Goal: Find specific page/section: Find specific page/section

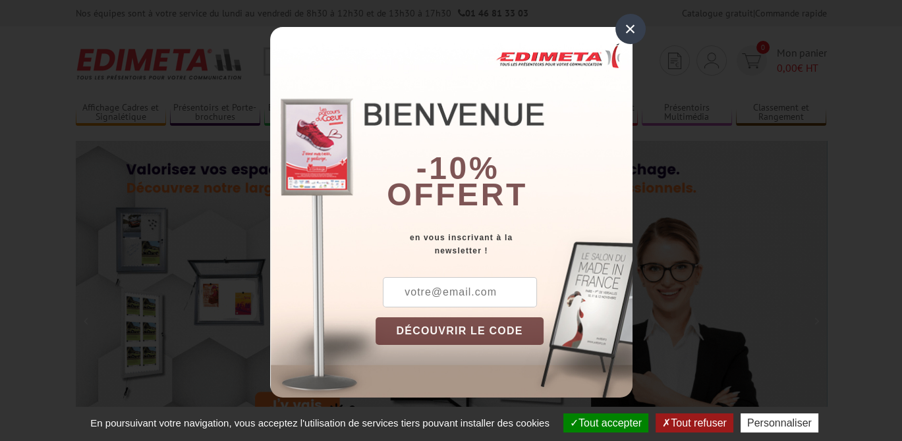
click at [631, 29] on div "×" at bounding box center [630, 29] width 30 height 30
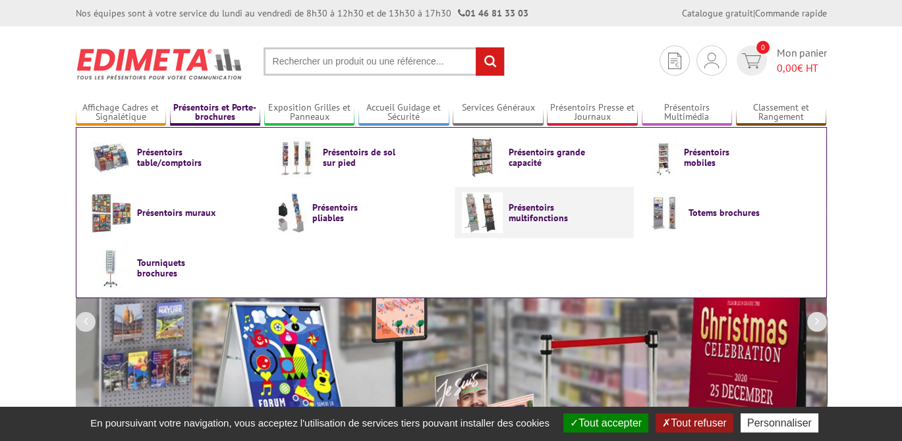
click at [534, 215] on span "Présentoirs multifonctions" at bounding box center [548, 212] width 79 height 21
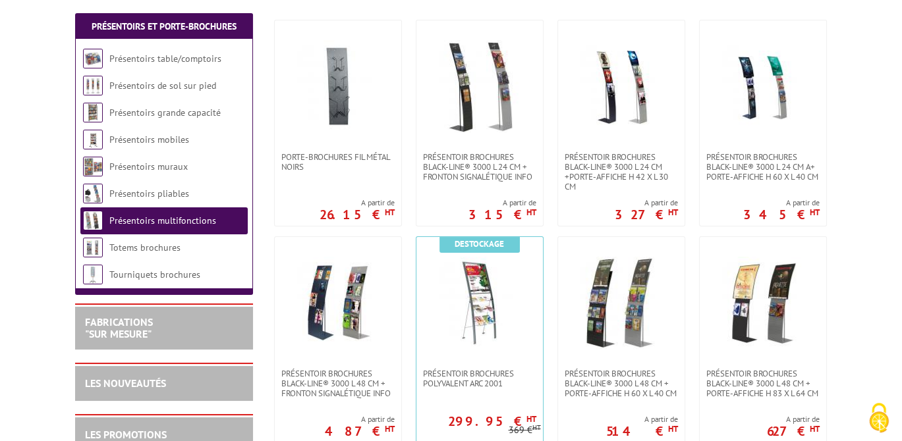
scroll to position [246, 0]
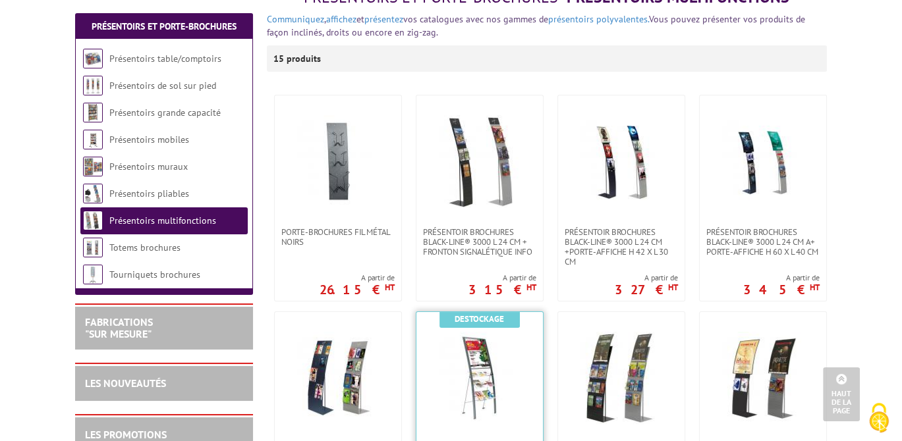
scroll to position [180, 0]
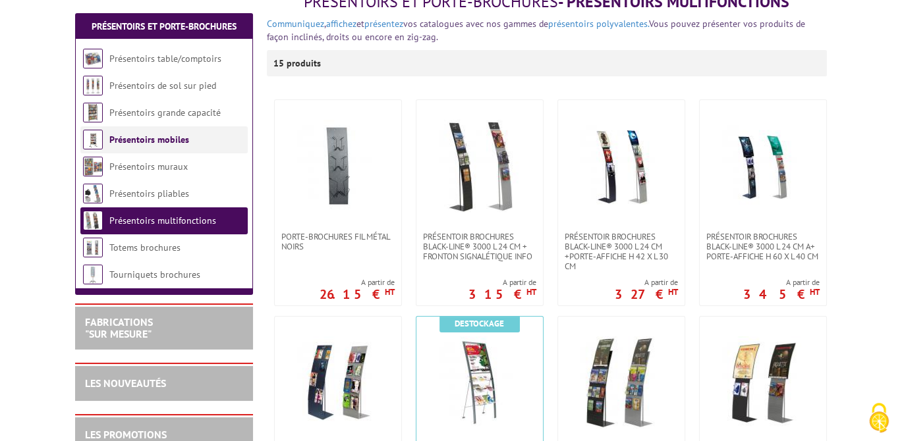
click at [141, 136] on link "Présentoirs mobiles" at bounding box center [149, 140] width 80 height 12
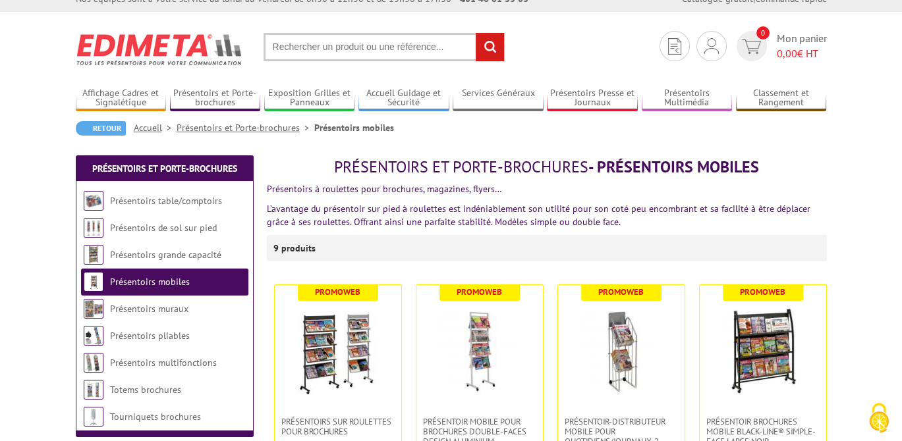
scroll to position [4, 0]
